Goal: Navigation & Orientation: Understand site structure

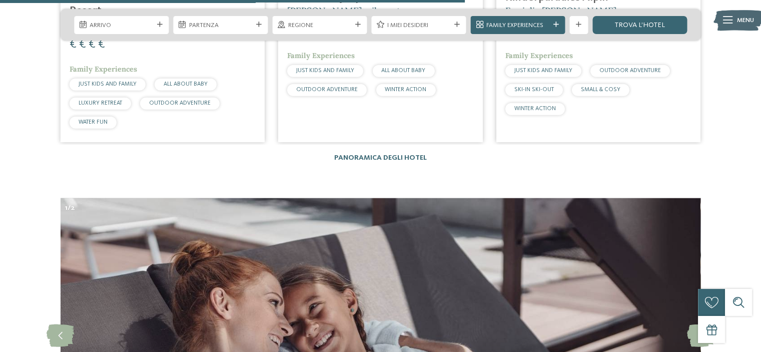
scroll to position [2251, 0]
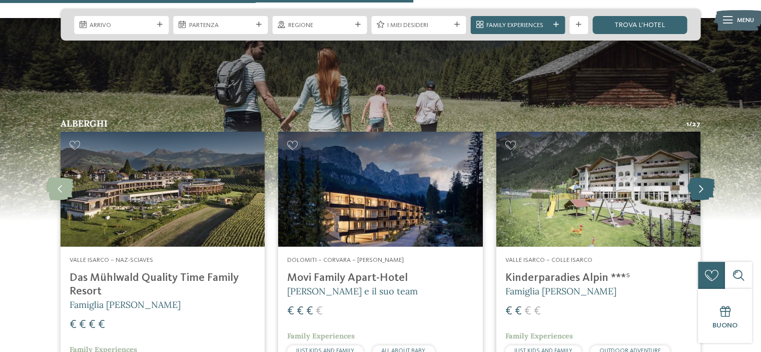
click at [692, 178] on icon at bounding box center [701, 189] width 28 height 23
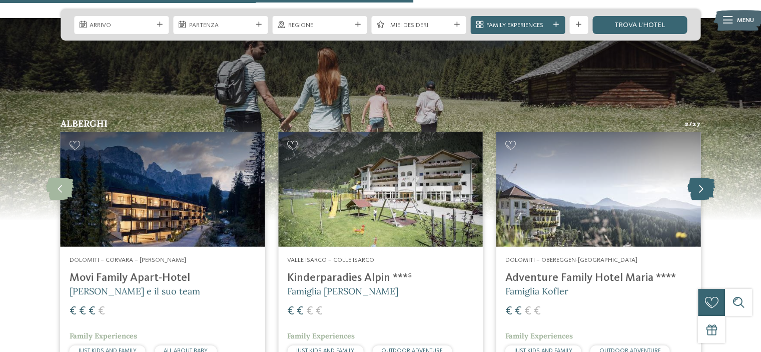
click at [691, 178] on icon at bounding box center [701, 189] width 28 height 23
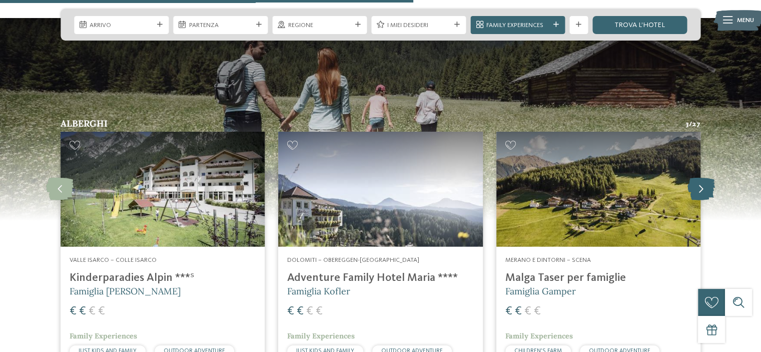
click at [691, 178] on icon at bounding box center [701, 189] width 28 height 23
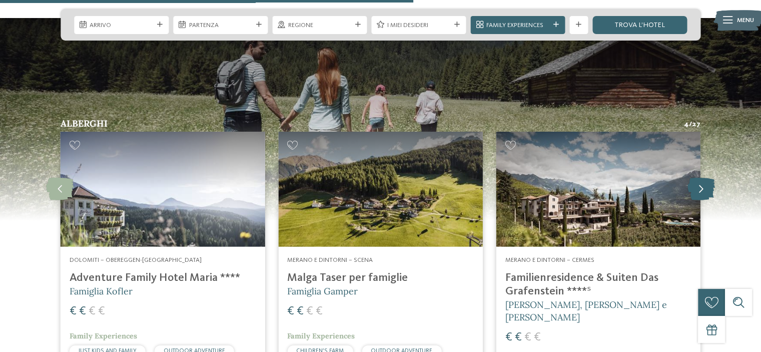
click at [692, 178] on icon at bounding box center [701, 189] width 28 height 23
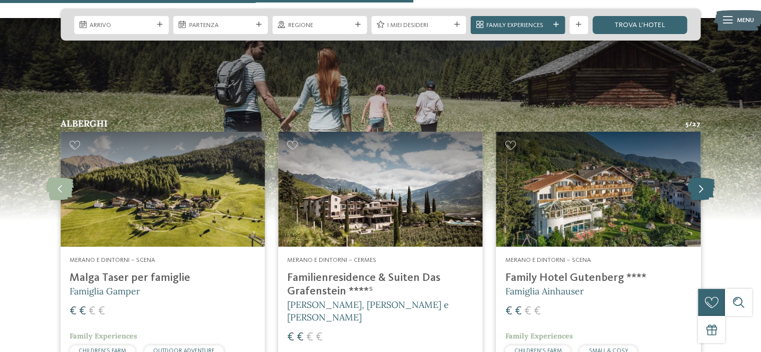
click at [692, 178] on icon at bounding box center [701, 189] width 28 height 23
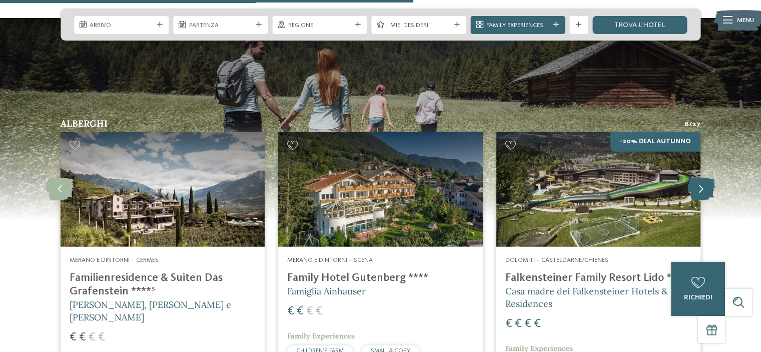
click at [692, 178] on icon at bounding box center [701, 189] width 28 height 23
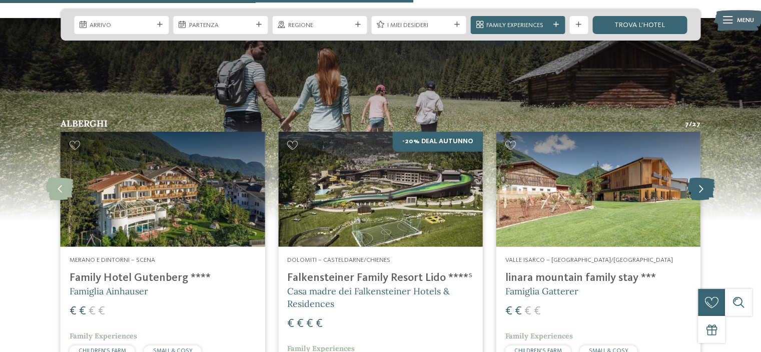
click at [692, 178] on icon at bounding box center [701, 189] width 28 height 23
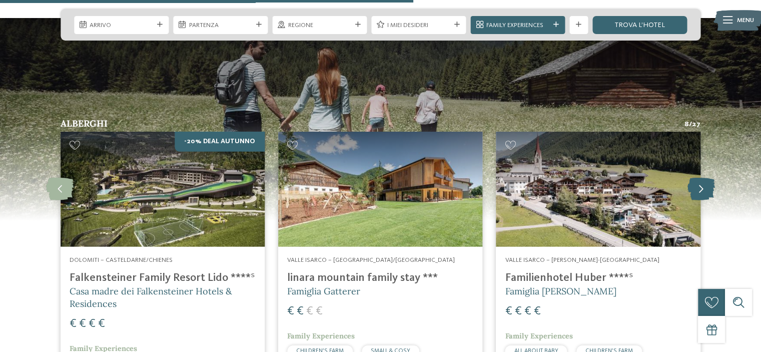
click at [692, 178] on icon at bounding box center [701, 189] width 28 height 23
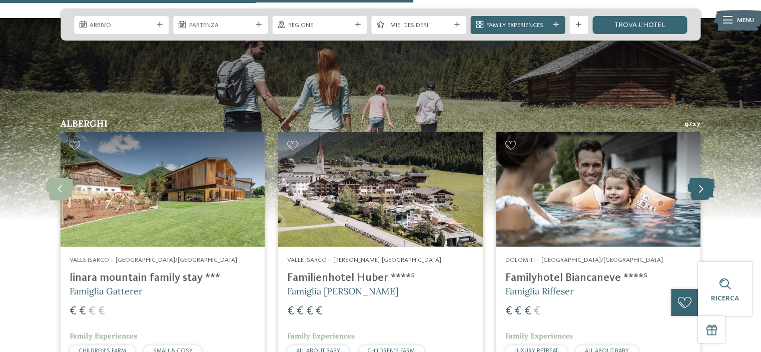
click at [692, 178] on icon at bounding box center [701, 189] width 28 height 23
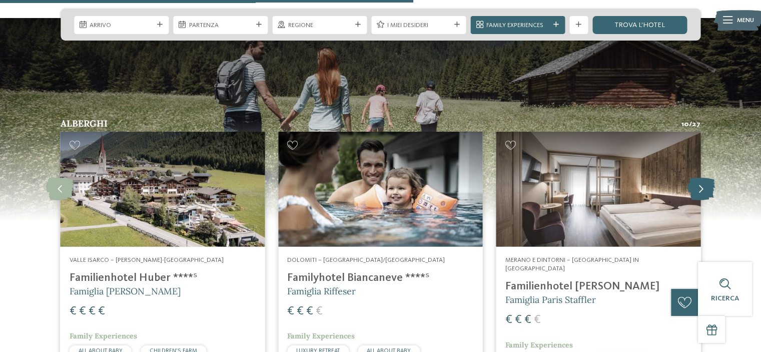
click at [692, 178] on icon at bounding box center [701, 189] width 28 height 23
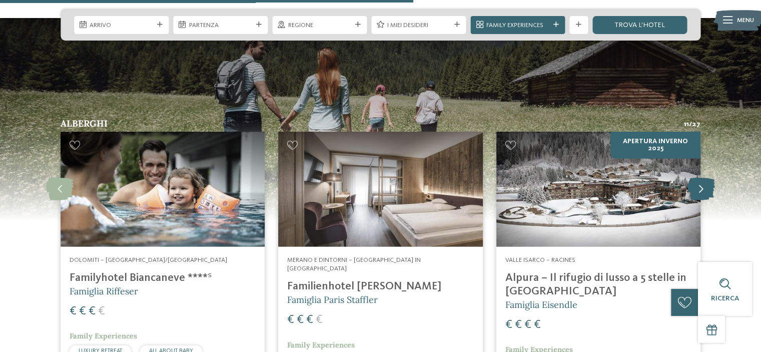
click at [692, 178] on icon at bounding box center [701, 189] width 28 height 23
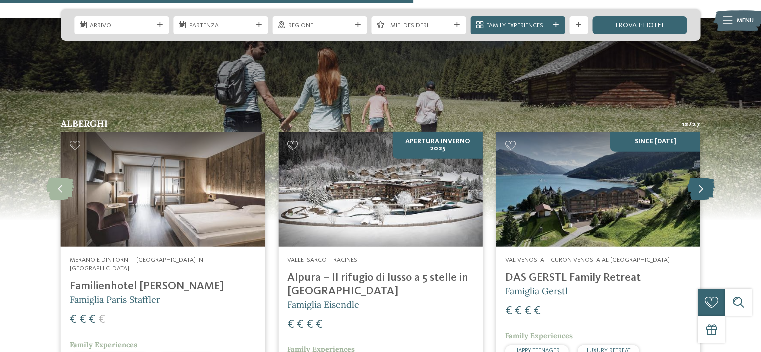
click at [692, 178] on icon at bounding box center [701, 189] width 28 height 23
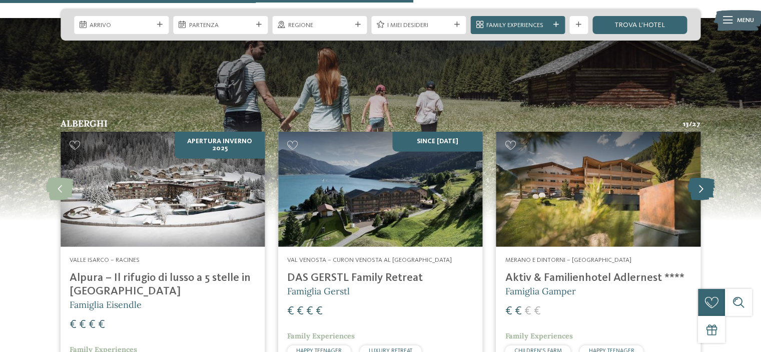
click at [692, 178] on icon at bounding box center [701, 189] width 28 height 23
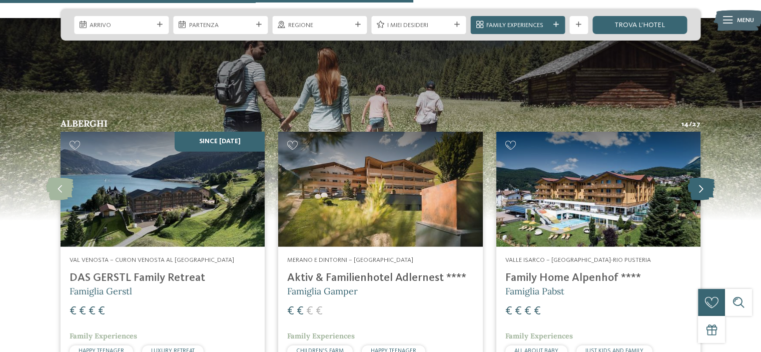
click at [692, 178] on icon at bounding box center [701, 189] width 28 height 23
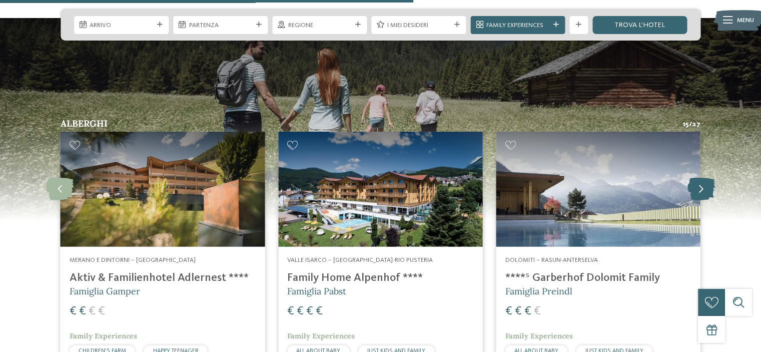
click at [692, 178] on icon at bounding box center [701, 189] width 28 height 23
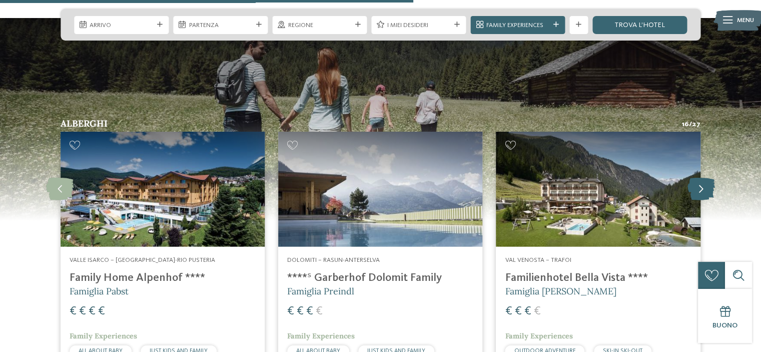
click at [692, 178] on icon at bounding box center [701, 189] width 28 height 23
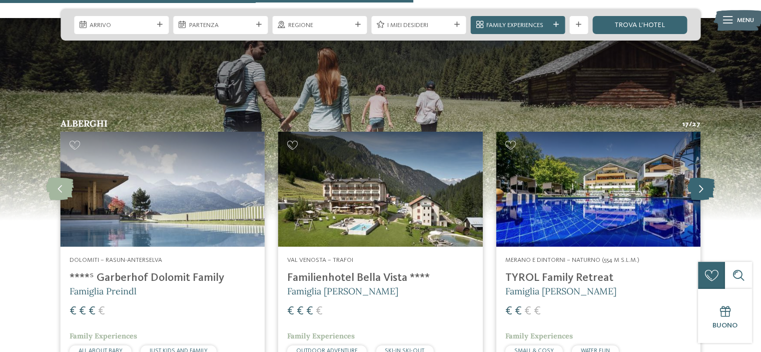
click at [692, 178] on icon at bounding box center [701, 189] width 28 height 23
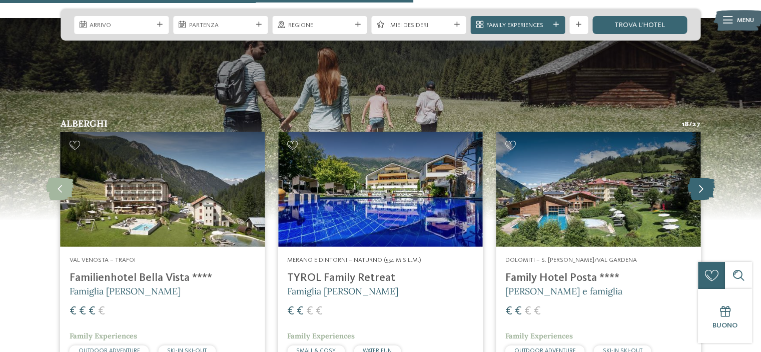
click at [692, 178] on icon at bounding box center [701, 189] width 28 height 23
